Goal: Find contact information: Find contact information

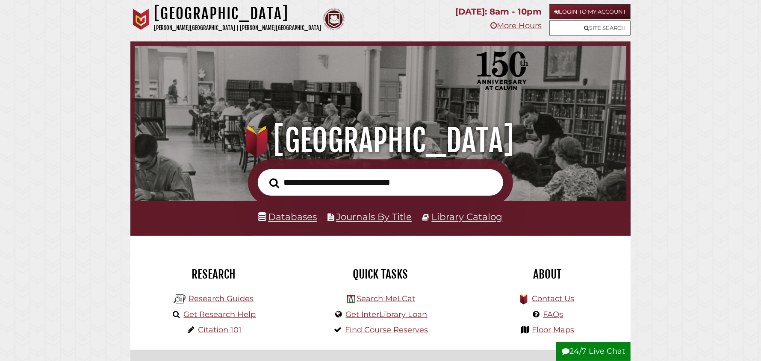
scroll to position [162, 488]
click at [526, 27] on link "More Hours" at bounding box center [516, 25] width 51 height 9
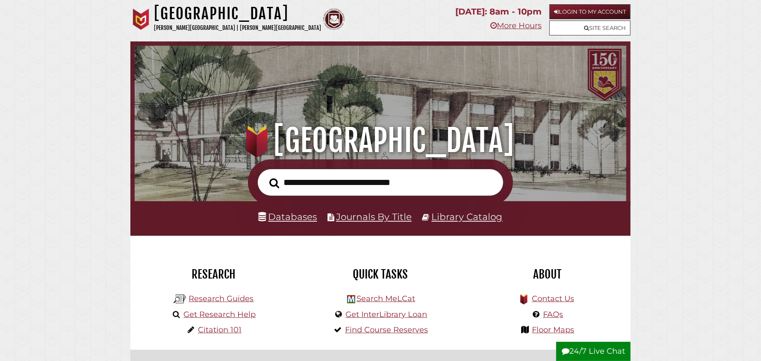
scroll to position [162, 488]
click at [316, 181] on input "text" at bounding box center [381, 183] width 246 height 28
drag, startPoint x: 420, startPoint y: 185, endPoint x: 192, endPoint y: 180, distance: 228.5
click at [196, 181] on div "**********" at bounding box center [380, 183] width 500 height 47
type input "**********"
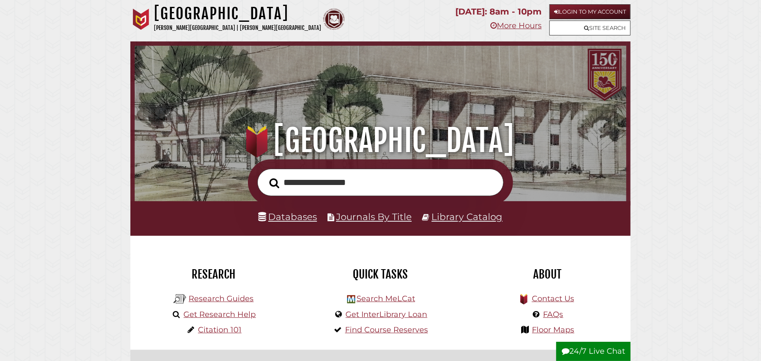
click at [265, 176] on button "Search" at bounding box center [274, 183] width 18 height 15
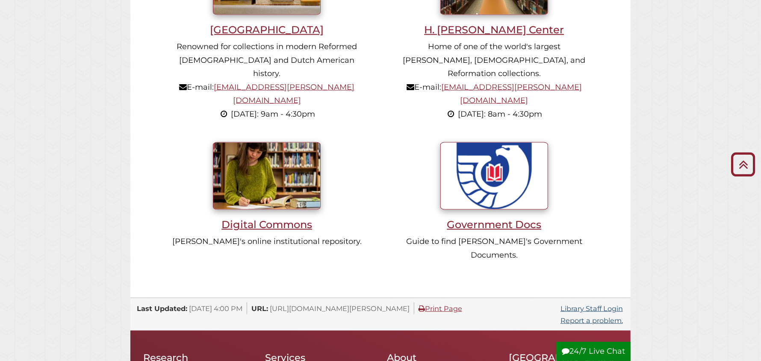
scroll to position [812, 0]
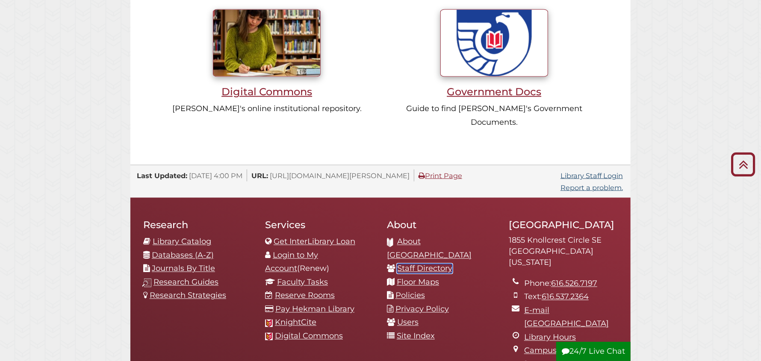
click at [441, 264] on link "Staff Directory" at bounding box center [424, 268] width 55 height 9
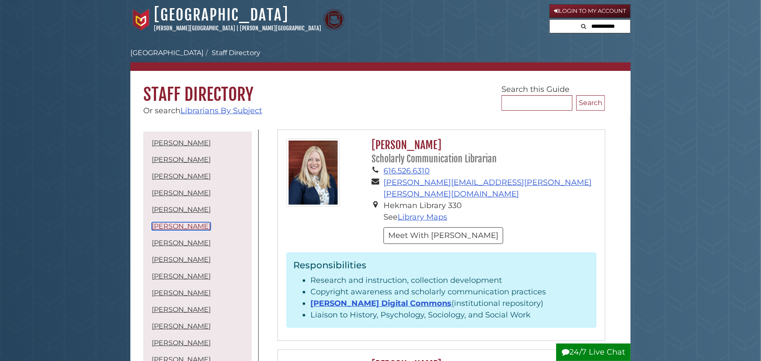
click at [175, 226] on link "Carla Moyer Hotz" at bounding box center [181, 226] width 59 height 8
